Goal: Information Seeking & Learning: Learn about a topic

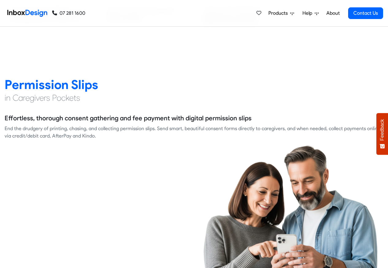
scroll to position [812, 0]
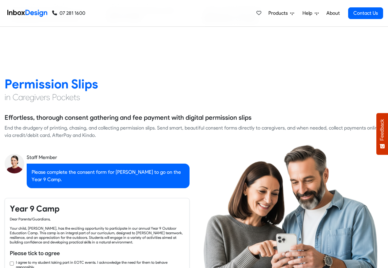
checkbox input "true"
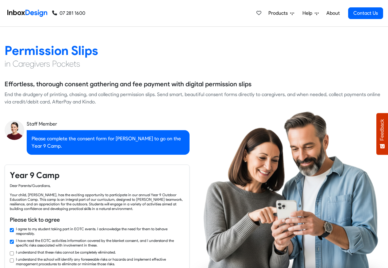
checkbox input "true"
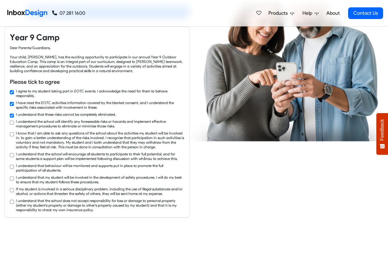
checkbox input "true"
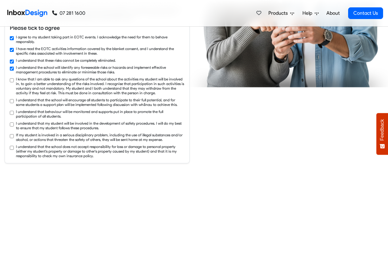
checkbox input "true"
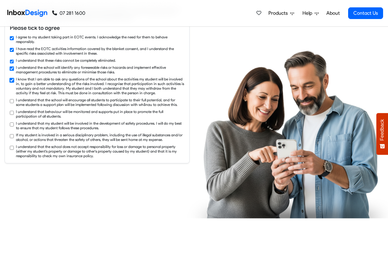
checkbox input "true"
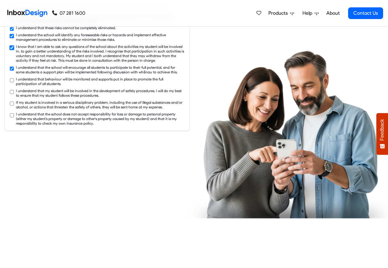
checkbox input "true"
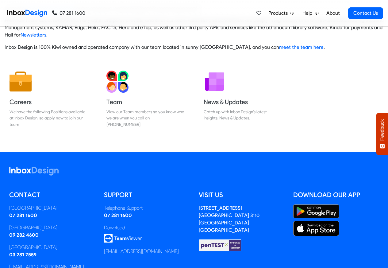
scroll to position [102, 0]
